Goal: Find specific page/section: Find specific page/section

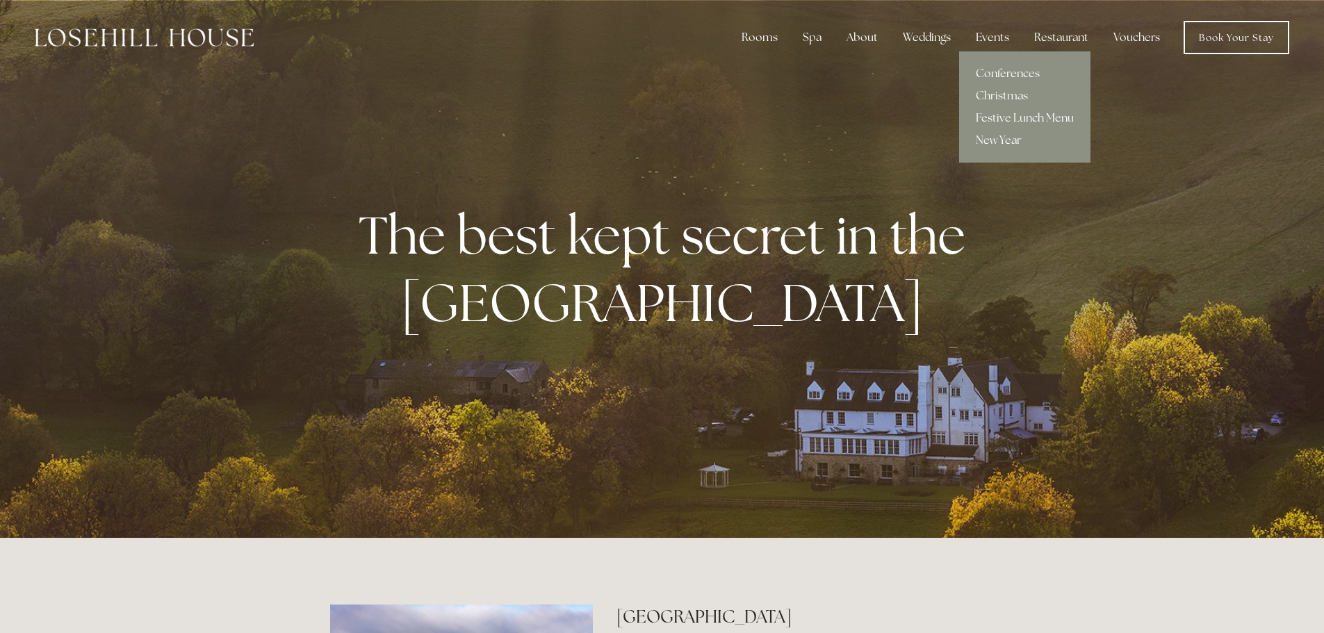
click at [1000, 71] on link "Conferences" at bounding box center [1024, 74] width 131 height 22
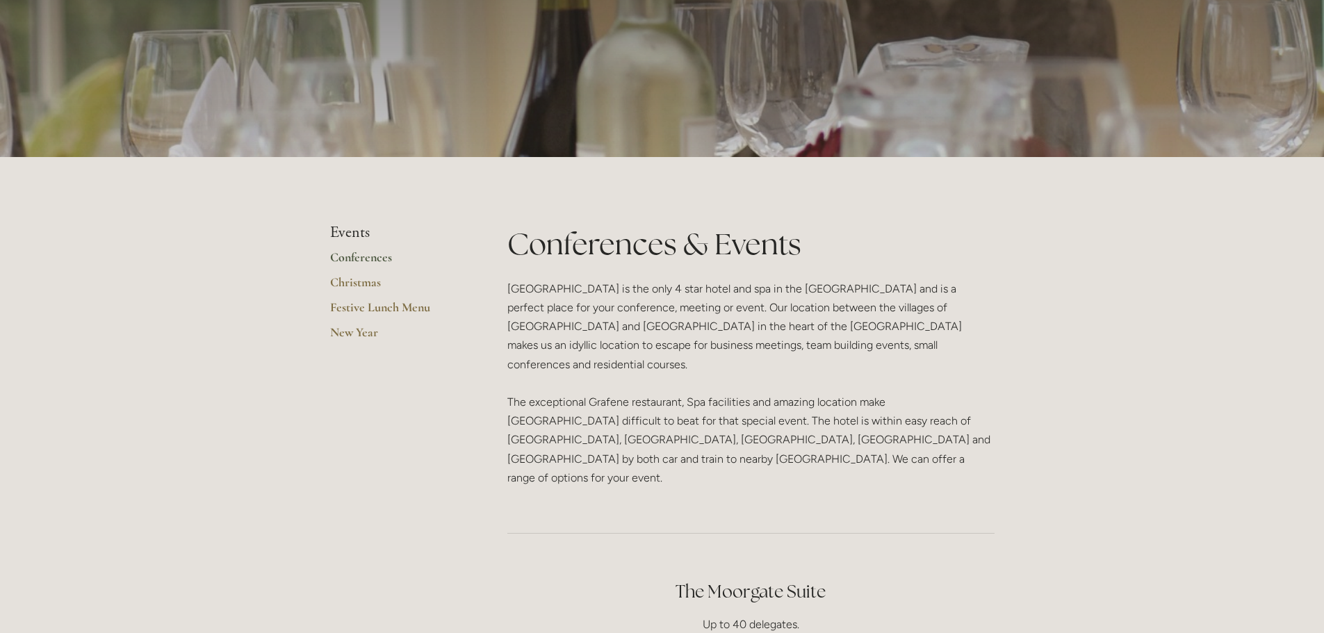
scroll to position [209, 0]
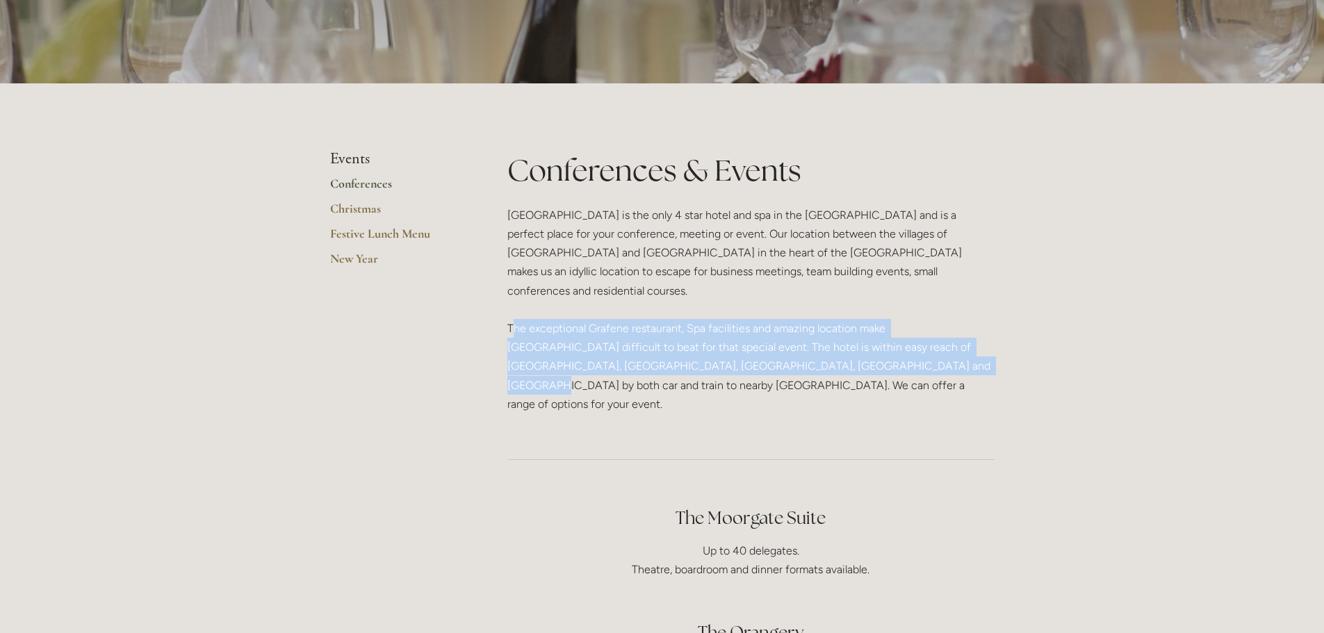
drag, startPoint x: 512, startPoint y: 307, endPoint x: 847, endPoint y: 352, distance: 338.1
click at [847, 352] on p "[GEOGRAPHIC_DATA] is the only 4 star hotel and spa in the [GEOGRAPHIC_DATA] and…" at bounding box center [750, 310] width 487 height 208
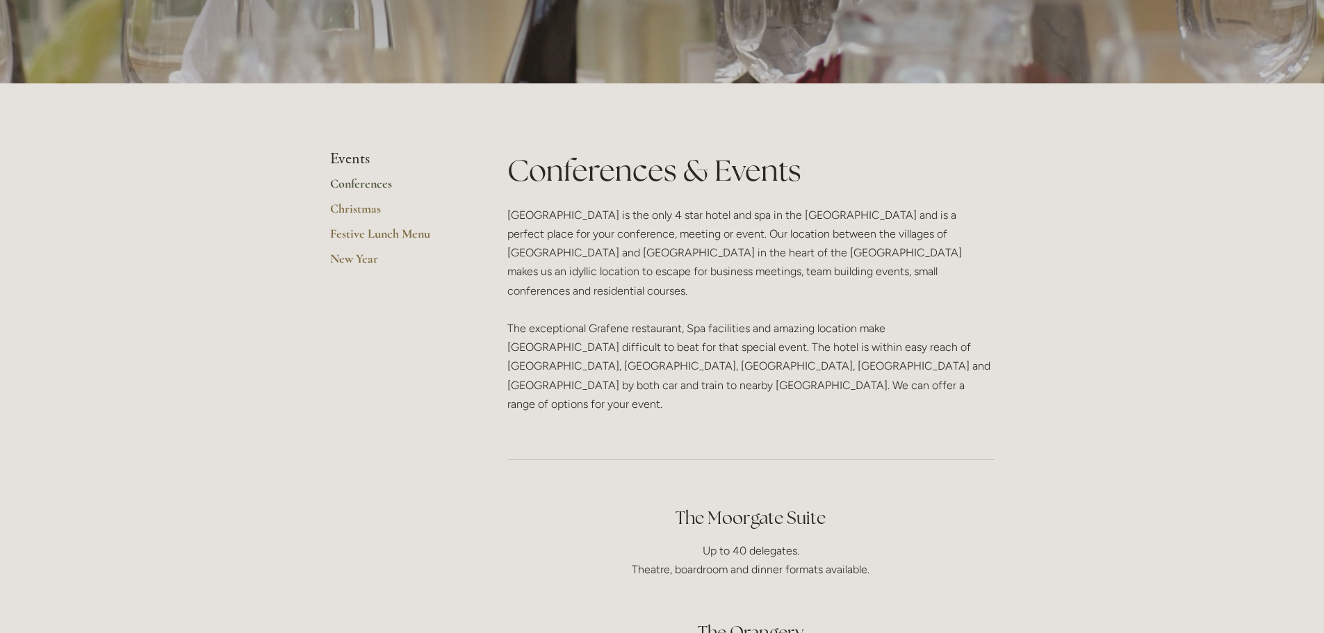
click at [510, 311] on p "Losehill House is the only 4 star hotel and spa in the Peak District and is a p…" at bounding box center [750, 310] width 487 height 208
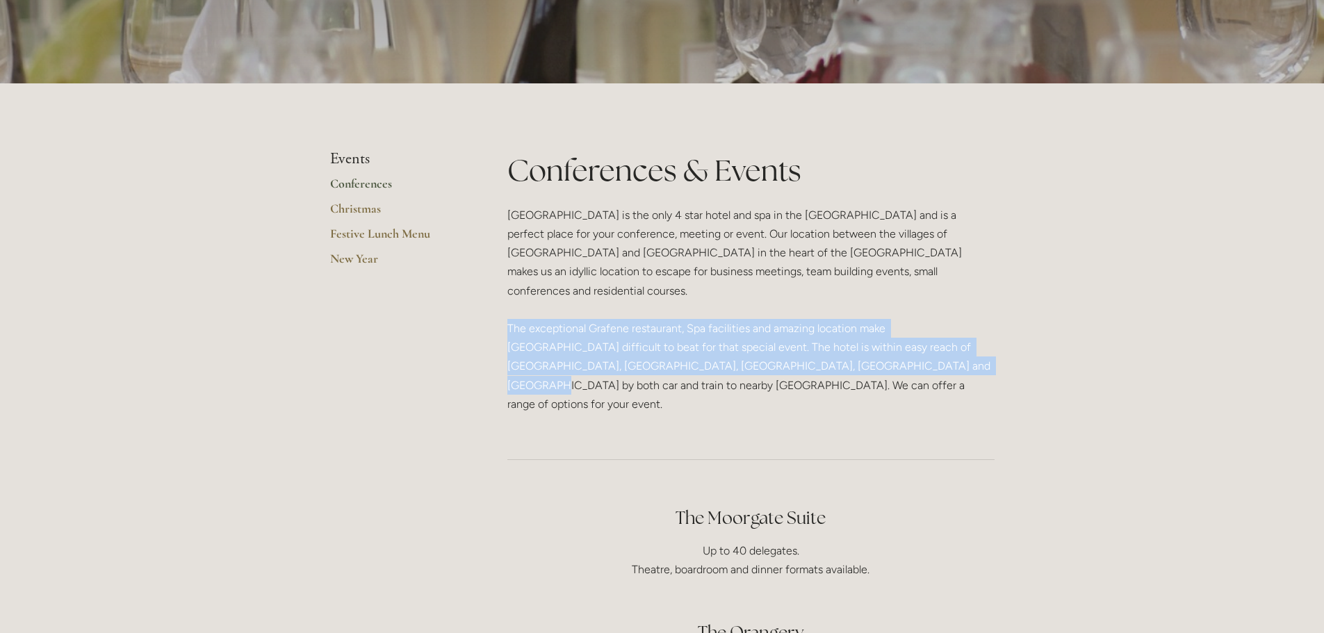
drag, startPoint x: 507, startPoint y: 308, endPoint x: 847, endPoint y: 347, distance: 341.5
click at [847, 347] on p "Losehill House is the only 4 star hotel and spa in the Peak District and is a p…" at bounding box center [750, 310] width 487 height 208
copy p "The exceptional Grafene restaurant, Spa facilities and amazing location make Lo…"
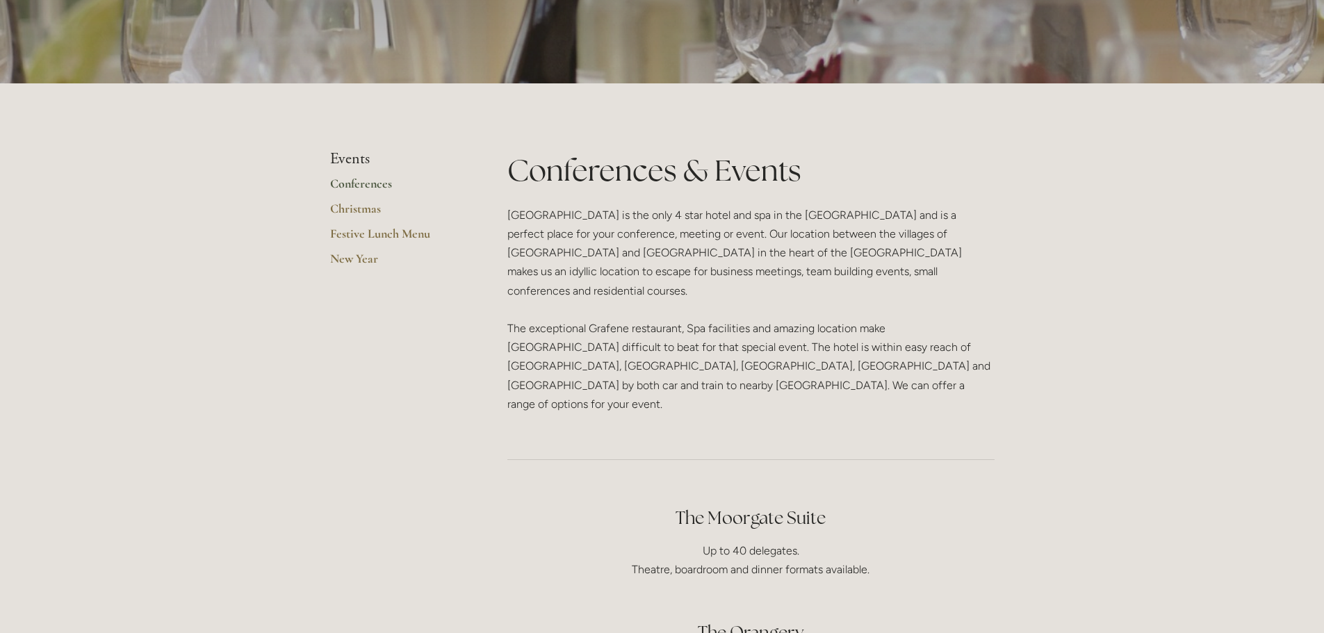
click at [820, 273] on p "Losehill House is the only 4 star hotel and spa in the Peak District and is a p…" at bounding box center [750, 310] width 487 height 208
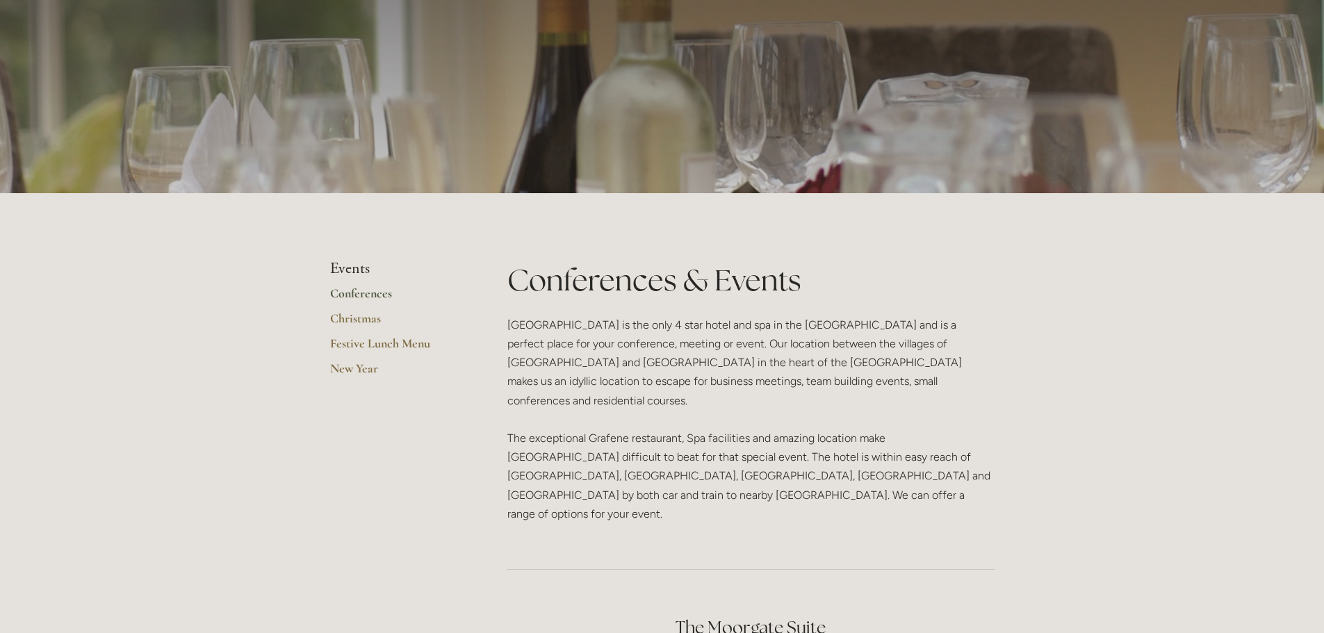
scroll to position [139, 0]
